Goal: Use online tool/utility: Utilize a website feature to perform a specific function

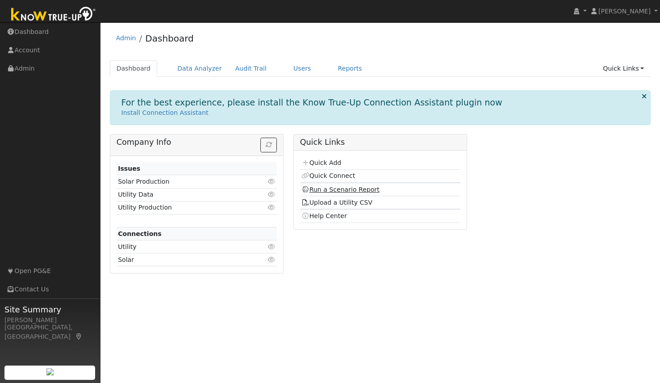
click at [353, 186] on link "Run a Scenario Report" at bounding box center [340, 189] width 78 height 7
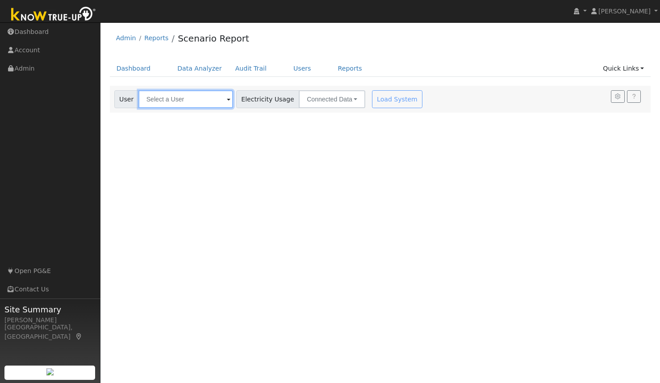
click at [191, 98] on input "text" at bounding box center [185, 99] width 95 height 18
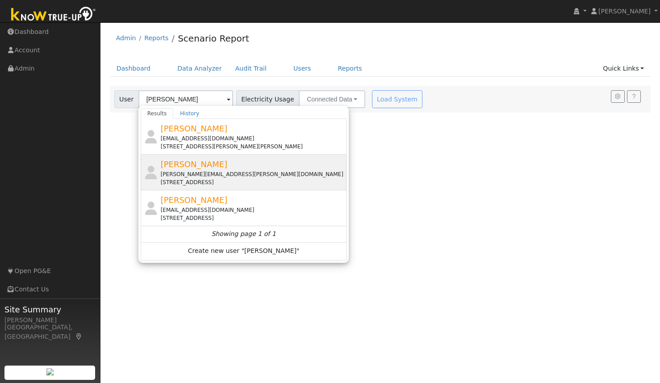
click at [203, 162] on span "[PERSON_NAME]" at bounding box center [194, 163] width 67 height 9
type input "[PERSON_NAME]"
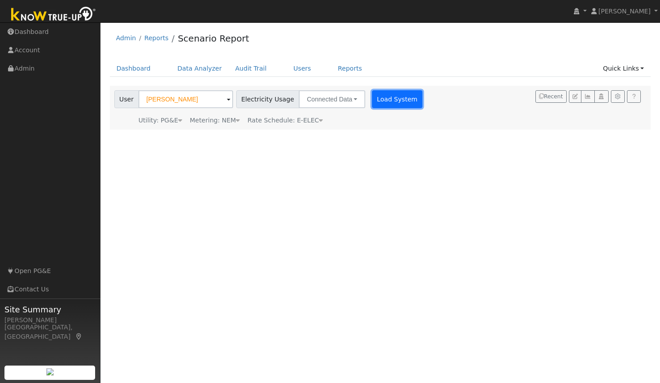
click at [386, 93] on button "Load System" at bounding box center [397, 99] width 51 height 18
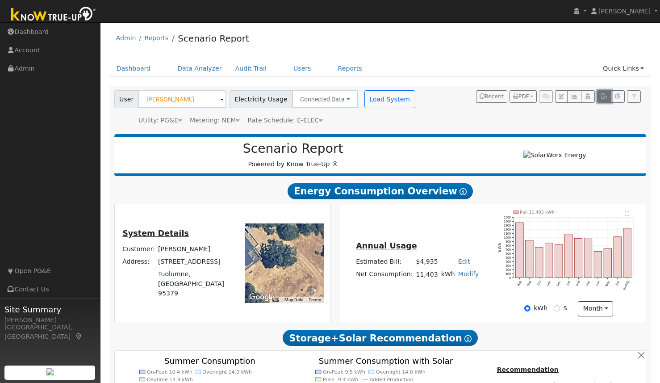
click at [601, 98] on icon "button" at bounding box center [603, 96] width 7 height 5
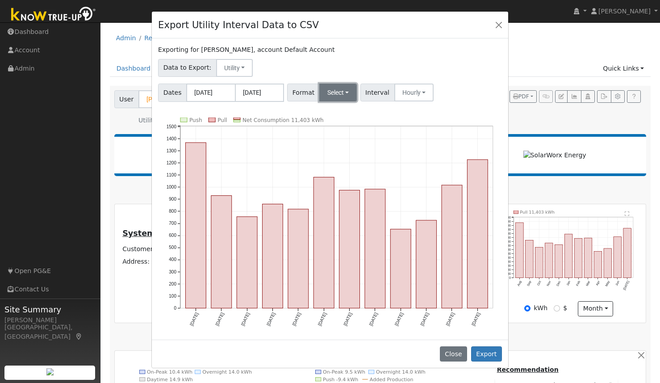
click at [346, 96] on button "Select" at bounding box center [338, 92] width 38 height 18
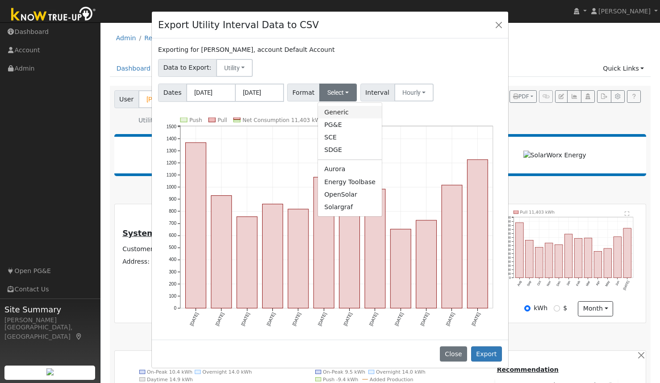
click at [342, 112] on link "Generic" at bounding box center [350, 112] width 64 height 13
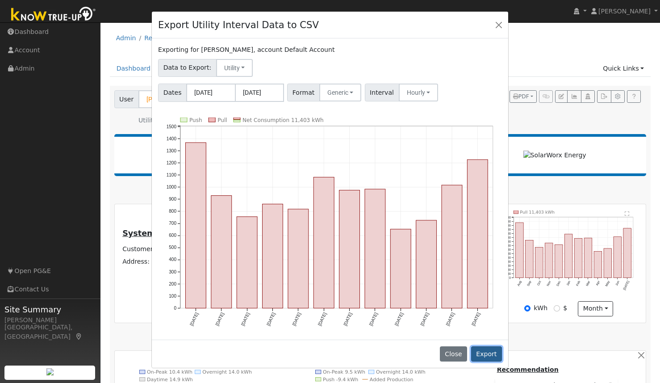
click at [486, 354] on button "Export" at bounding box center [486, 353] width 31 height 15
